Goal: Information Seeking & Learning: Learn about a topic

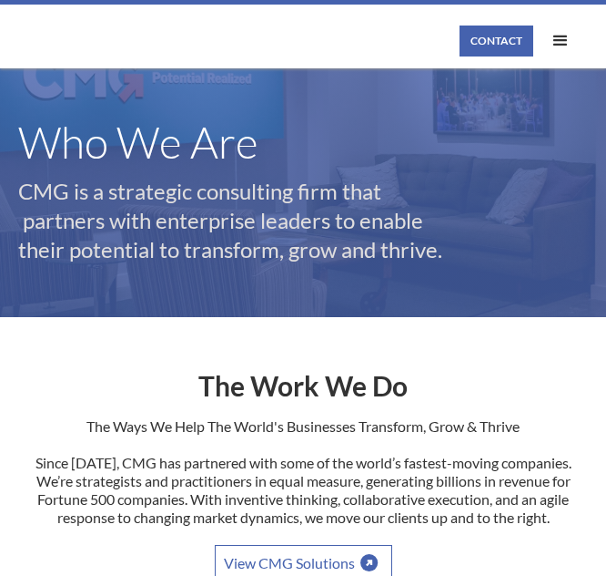
click at [556, 40] on div "menu" at bounding box center [561, 41] width 22 height 22
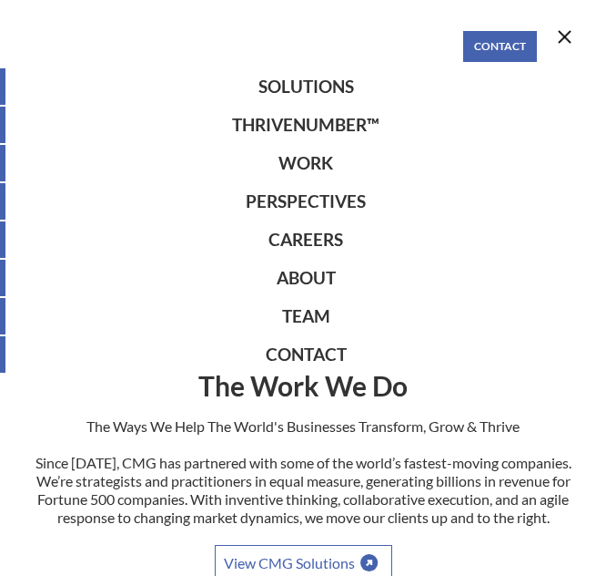
click at [321, 162] on link "Work" at bounding box center [303, 163] width 606 height 36
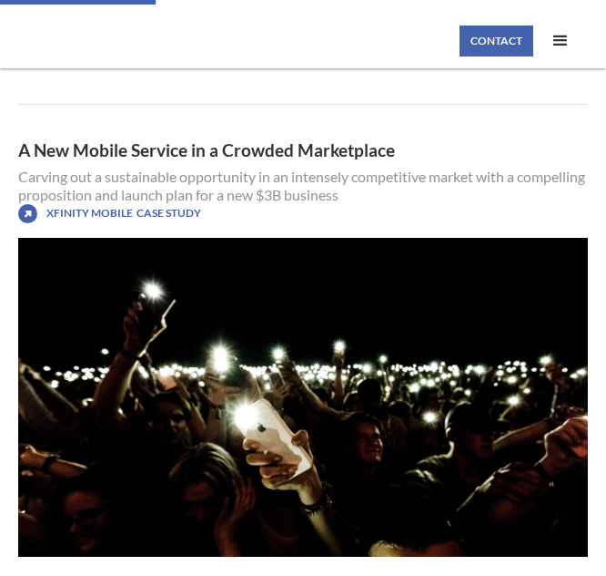
scroll to position [2730, 0]
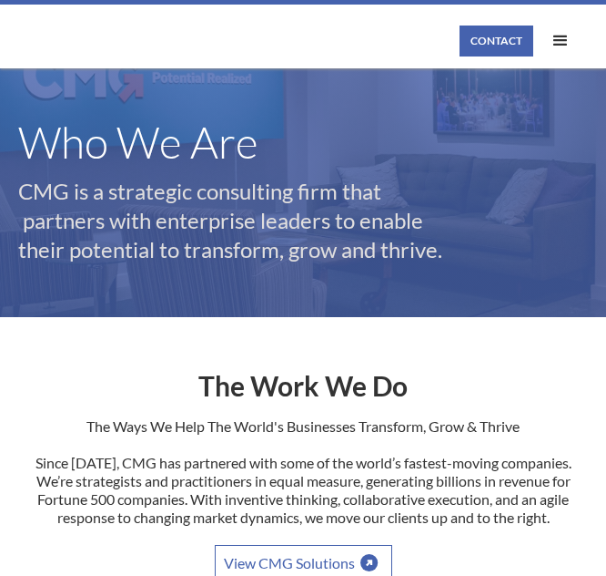
click at [562, 46] on div "menu" at bounding box center [561, 41] width 22 height 22
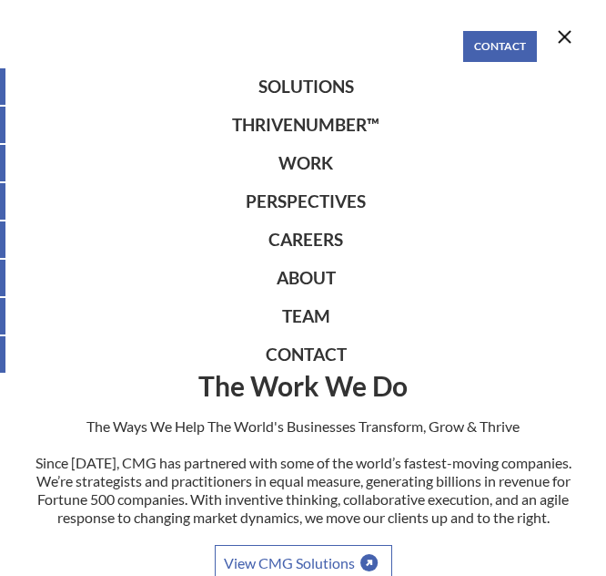
click at [314, 311] on link "Team" at bounding box center [303, 316] width 606 height 36
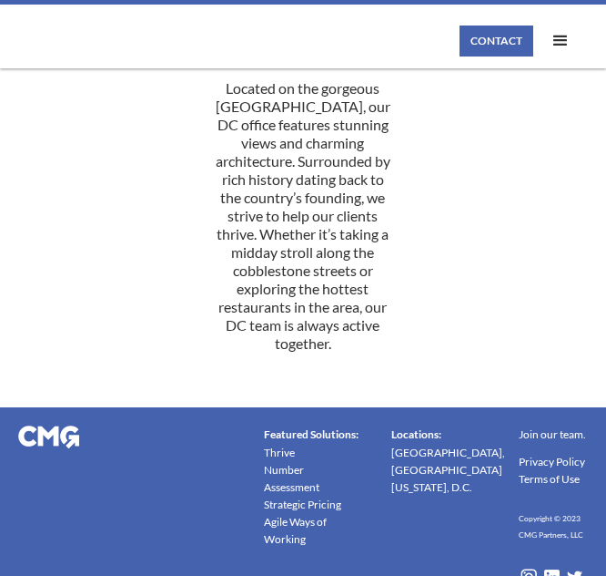
scroll to position [5791, 0]
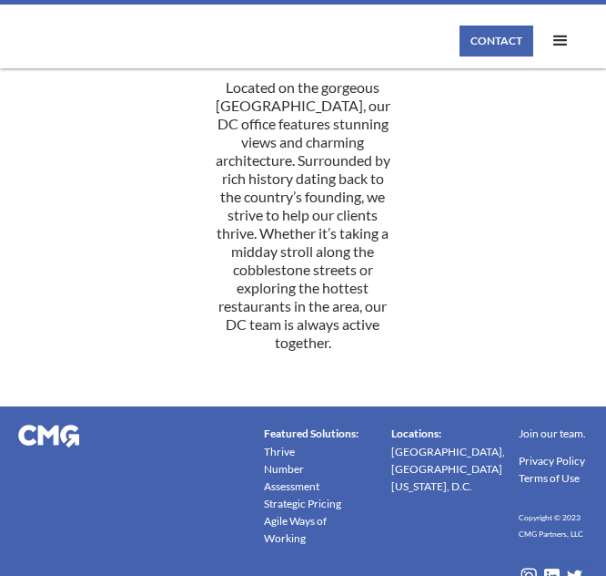
click at [561, 42] on div "menu" at bounding box center [561, 41] width 22 height 22
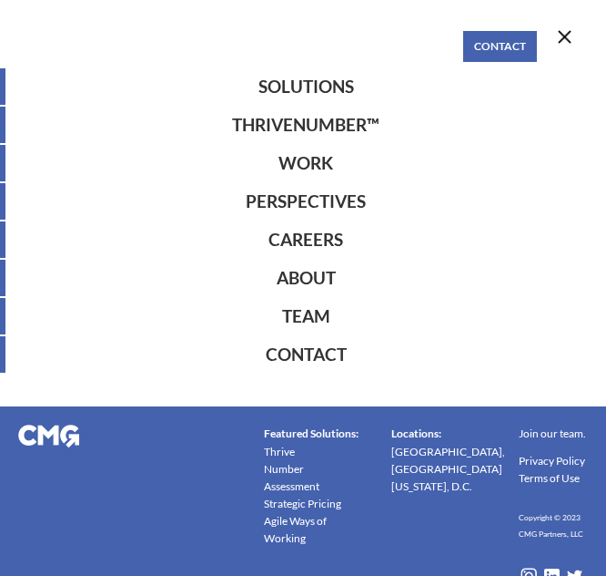
click at [336, 207] on link "Perspectives" at bounding box center [303, 201] width 606 height 36
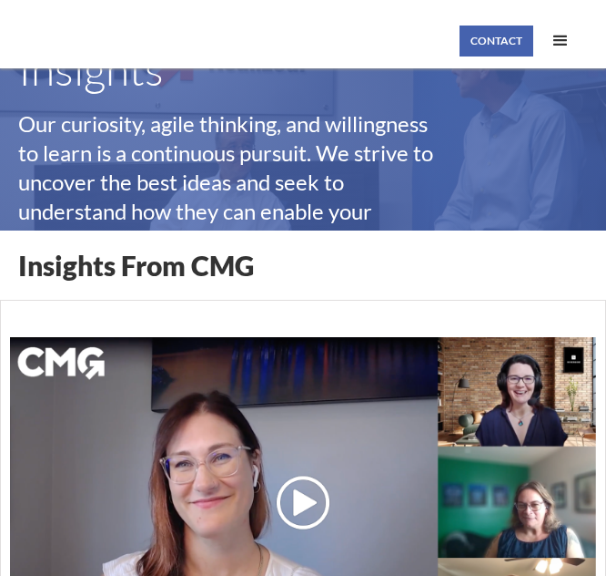
click at [554, 45] on div "menu" at bounding box center [561, 41] width 22 height 22
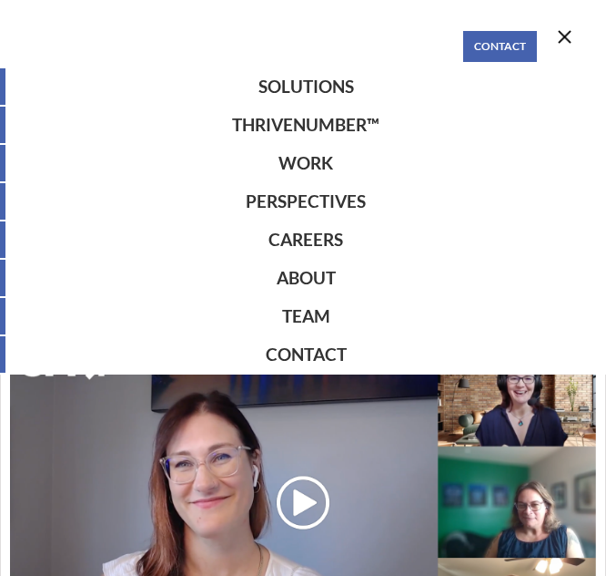
click at [316, 163] on link "Work" at bounding box center [303, 163] width 606 height 36
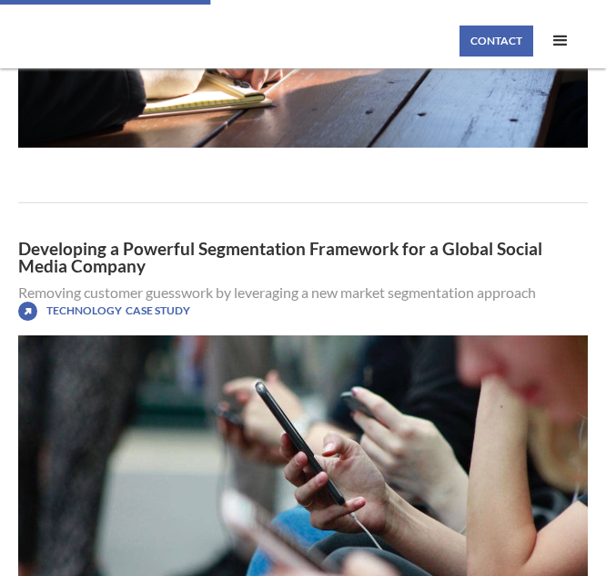
scroll to position [3716, 0]
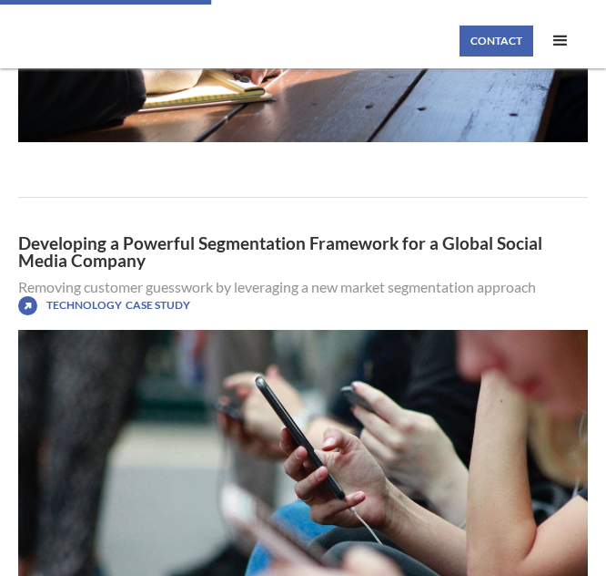
click at [127, 237] on link "Developing a Powerful Segmentation Framework for a Global Social Media Company" at bounding box center [303, 251] width 570 height 35
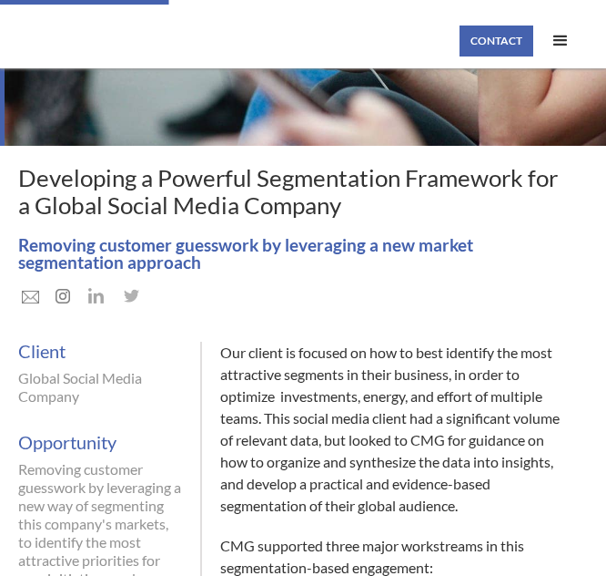
scroll to position [109, 0]
